Goal: Task Accomplishment & Management: Use online tool/utility

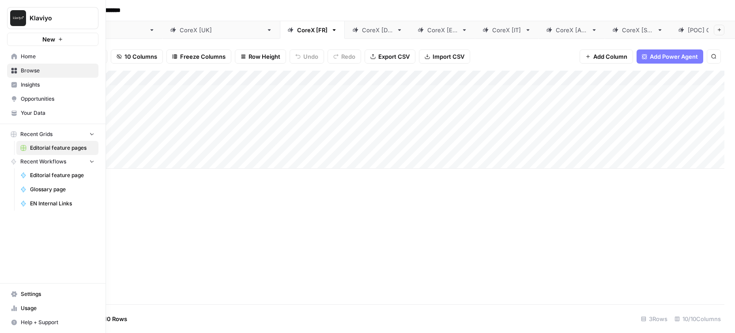
scroll to position [0, 363]
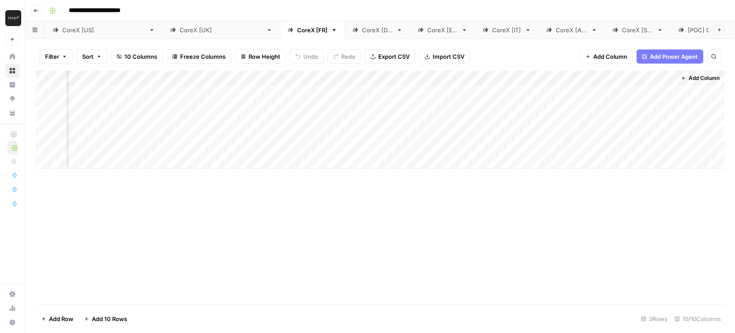
click at [617, 114] on div "Add Column" at bounding box center [380, 120] width 689 height 98
click at [614, 115] on div "Add Column" at bounding box center [380, 120] width 689 height 98
click at [667, 115] on div "Add Column" at bounding box center [380, 120] width 689 height 98
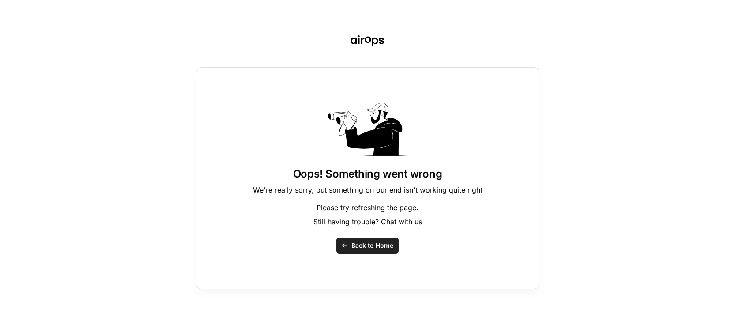
click at [360, 245] on span "Back to Home" at bounding box center [373, 245] width 42 height 9
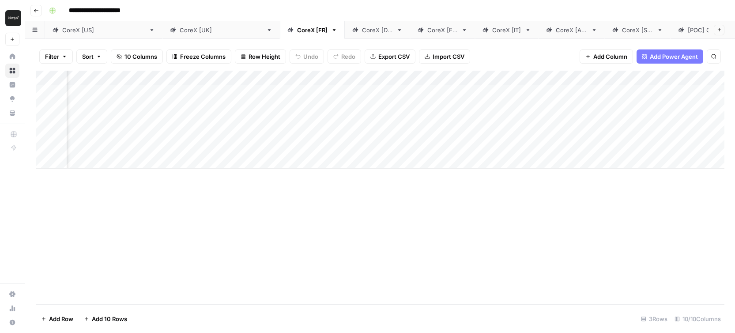
scroll to position [0, 363]
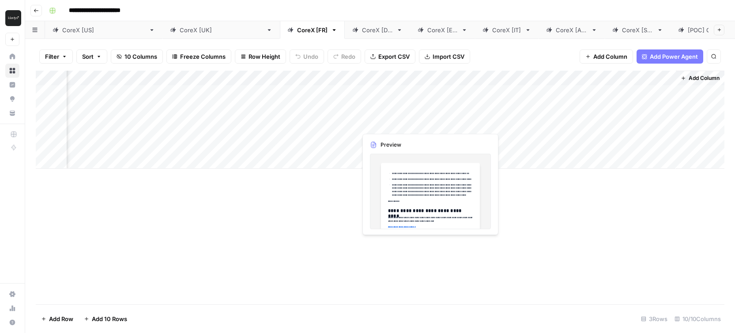
click at [426, 114] on div "Add Column" at bounding box center [380, 120] width 689 height 98
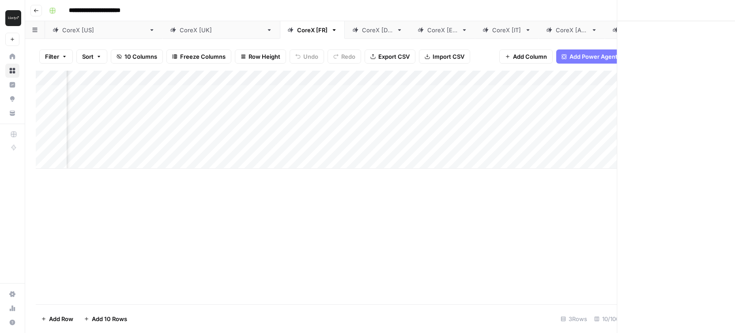
scroll to position [0, 356]
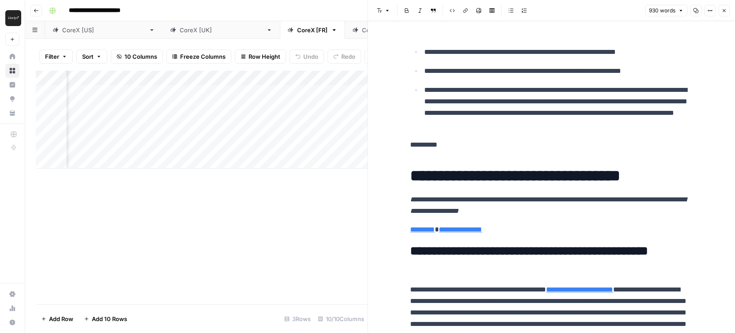
click at [355, 133] on div "Add Column" at bounding box center [202, 120] width 332 height 98
click at [331, 175] on div "Add Column" at bounding box center [202, 188] width 332 height 234
click at [723, 9] on icon "button" at bounding box center [724, 10] width 5 height 5
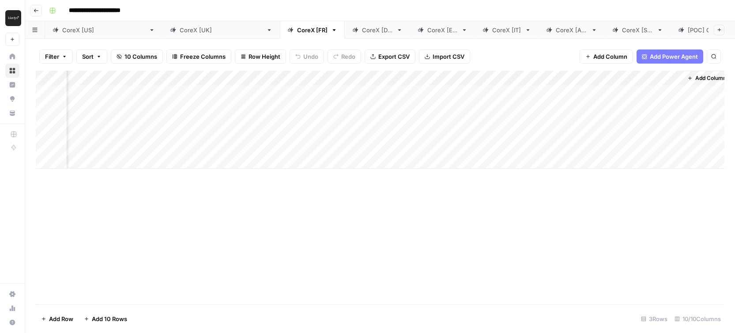
scroll to position [0, 352]
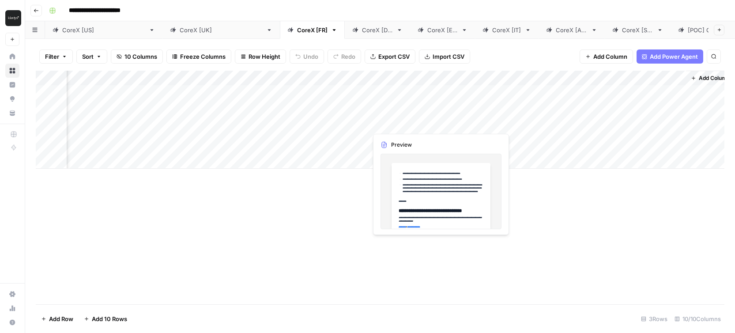
click at [408, 119] on div "Add Column" at bounding box center [380, 120] width 689 height 98
click at [416, 177] on div "Add Column" at bounding box center [380, 188] width 689 height 234
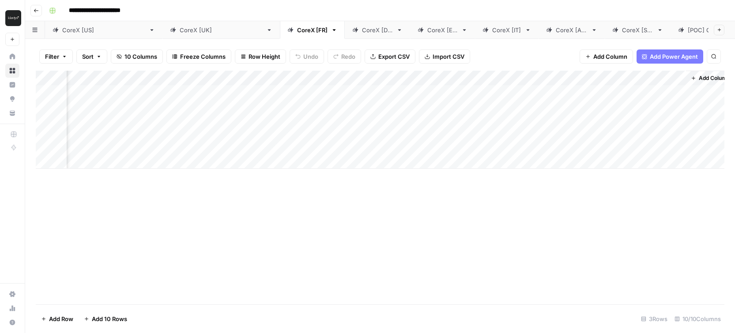
click at [655, 116] on div "Add Column" at bounding box center [380, 120] width 689 height 98
click at [678, 112] on div "Add Column" at bounding box center [380, 120] width 689 height 98
